Goal: Find contact information: Find contact information

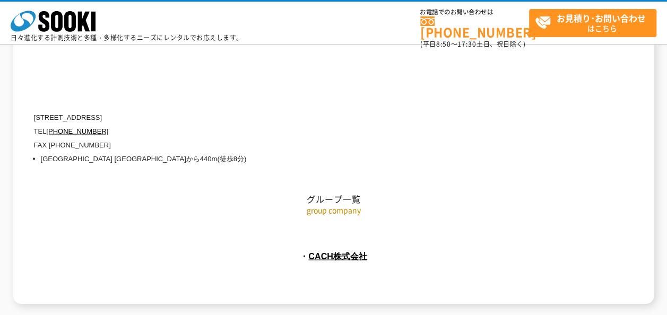
scroll to position [4937, 0]
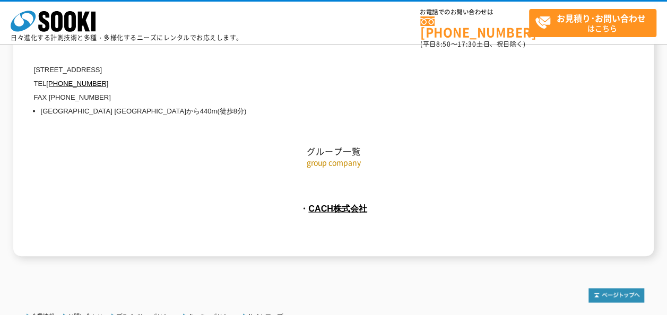
drag, startPoint x: 263, startPoint y: 307, endPoint x: 325, endPoint y: 306, distance: 62.1
copy address "SOOKI Co.,Ltd."
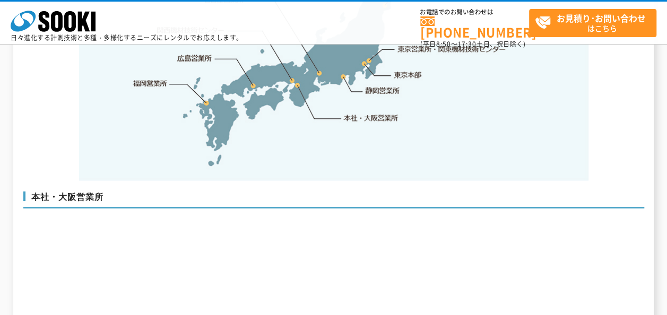
scroll to position [2469, 0]
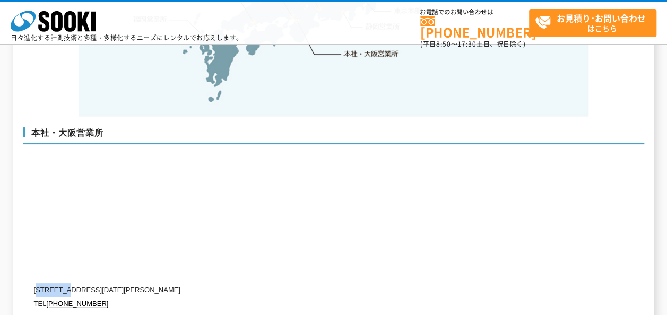
drag, startPoint x: 39, startPoint y: 263, endPoint x: 72, endPoint y: 267, distance: 33.6
click at [72, 284] on p "[STREET_ADDRESS][DATE][PERSON_NAME]" at bounding box center [289, 291] width 510 height 14
copy p "550-0005"
drag, startPoint x: 80, startPoint y: 263, endPoint x: 253, endPoint y: 261, distance: 173.1
click at [253, 284] on p "[STREET_ADDRESS][DATE][PERSON_NAME]" at bounding box center [289, 291] width 510 height 14
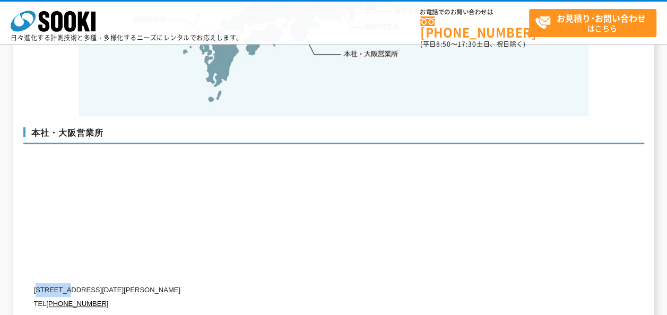
copy p "[STREET_ADDRESS][DATE][PERSON_NAME]"
